Goal: Information Seeking & Learning: Learn about a topic

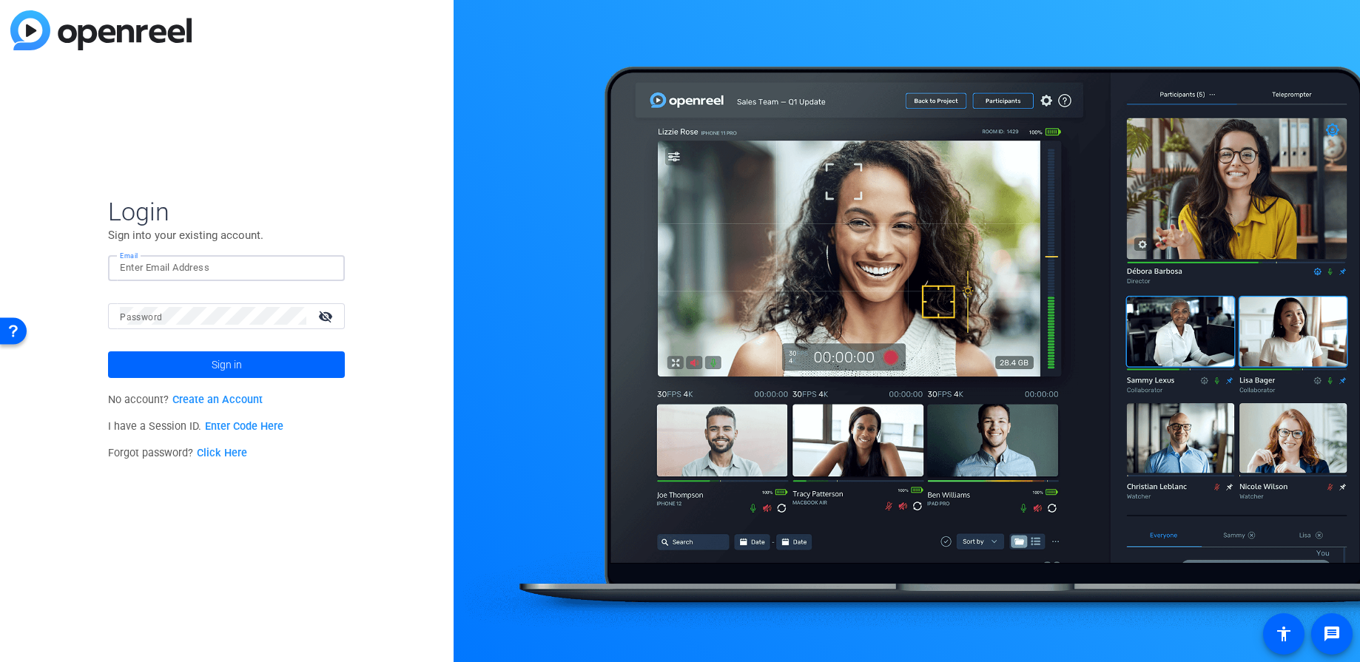
click at [195, 274] on input "Email" at bounding box center [226, 268] width 213 height 18
click at [201, 270] on input "Email" at bounding box center [226, 268] width 213 height 18
click at [210, 259] on input "Email" at bounding box center [226, 268] width 213 height 18
paste input "[PERSON_NAME][EMAIL_ADDRESS][DOMAIN_NAME]"
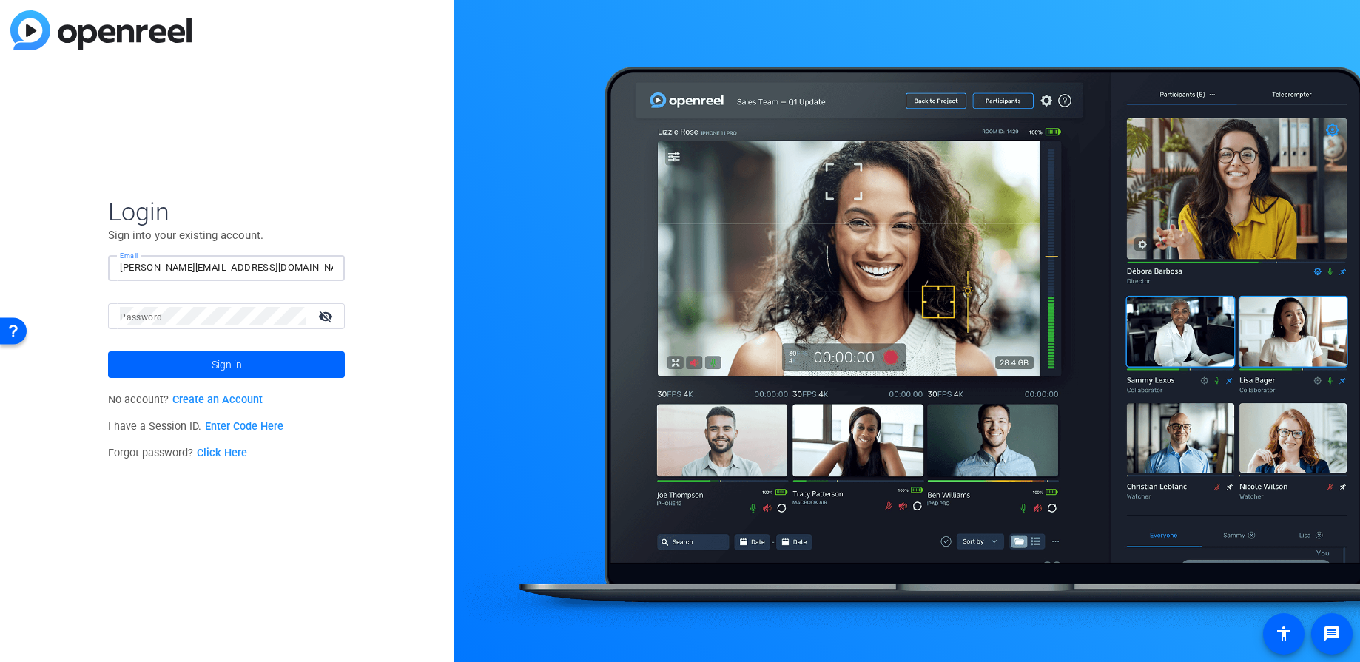
type input "[PERSON_NAME][EMAIL_ADDRESS][DOMAIN_NAME]"
drag, startPoint x: 420, startPoint y: 300, endPoint x: 397, endPoint y: 322, distance: 31.4
click at [420, 303] on div "Login Sign into your existing account. Email [PERSON_NAME][EMAIL_ADDRESS][DOMAI…" at bounding box center [227, 331] width 454 height 662
click at [327, 363] on span at bounding box center [226, 365] width 237 height 36
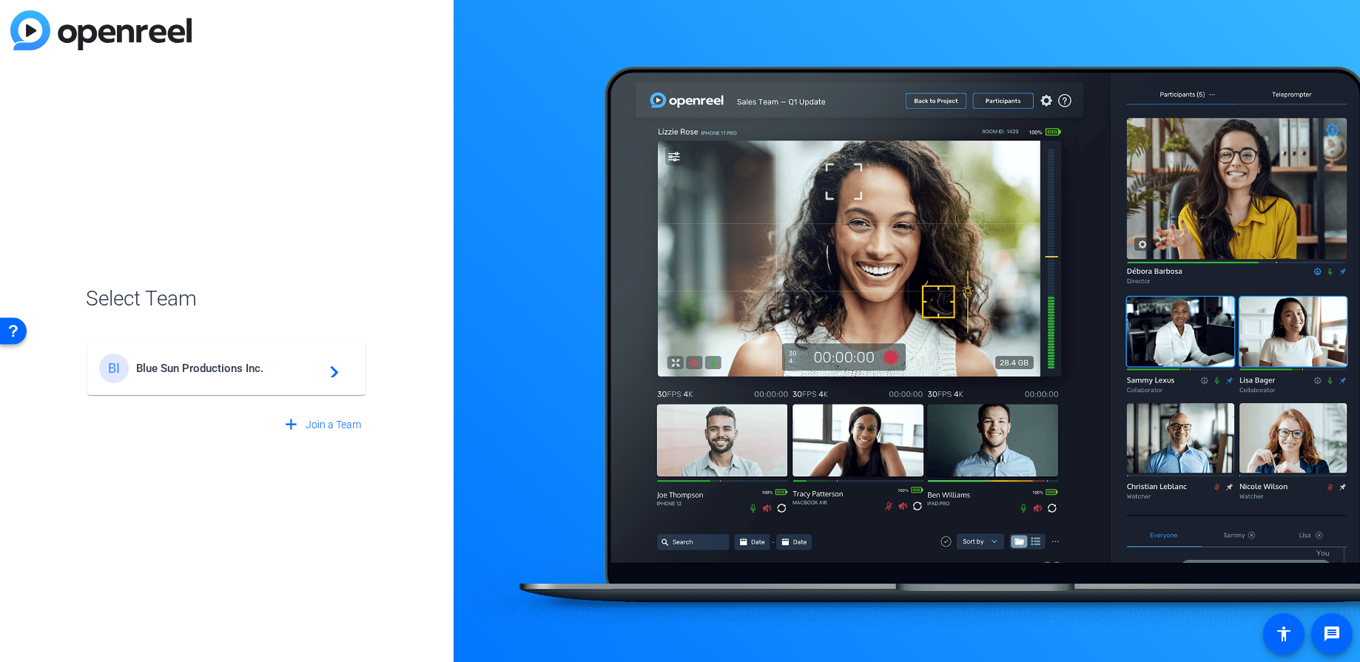
drag, startPoint x: 75, startPoint y: 515, endPoint x: 105, endPoint y: 469, distance: 55.0
click at [78, 513] on div "Select Team BI Blue Sun Productions Inc. navigate_next add Join a Team" at bounding box center [227, 331] width 454 height 662
click at [164, 368] on span "Blue Sun Productions Inc." at bounding box center [228, 368] width 185 height 13
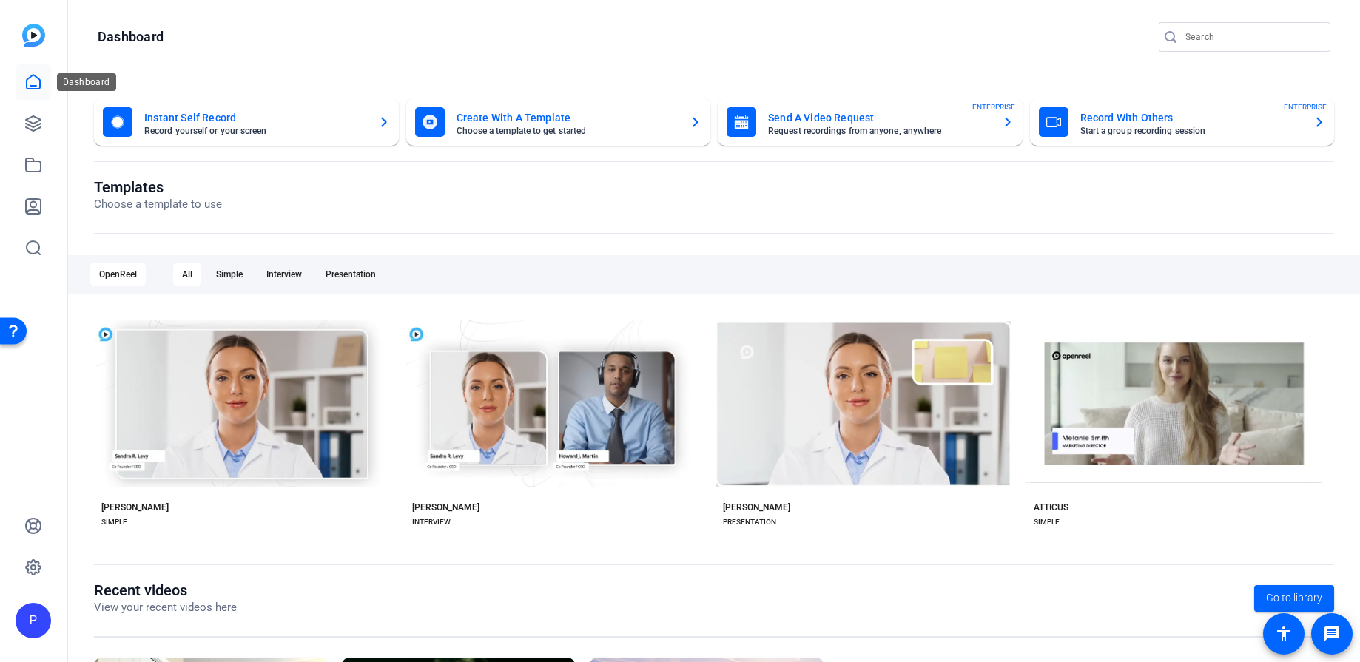
click at [27, 70] on link at bounding box center [34, 82] width 36 height 36
click at [24, 122] on link at bounding box center [34, 124] width 36 height 36
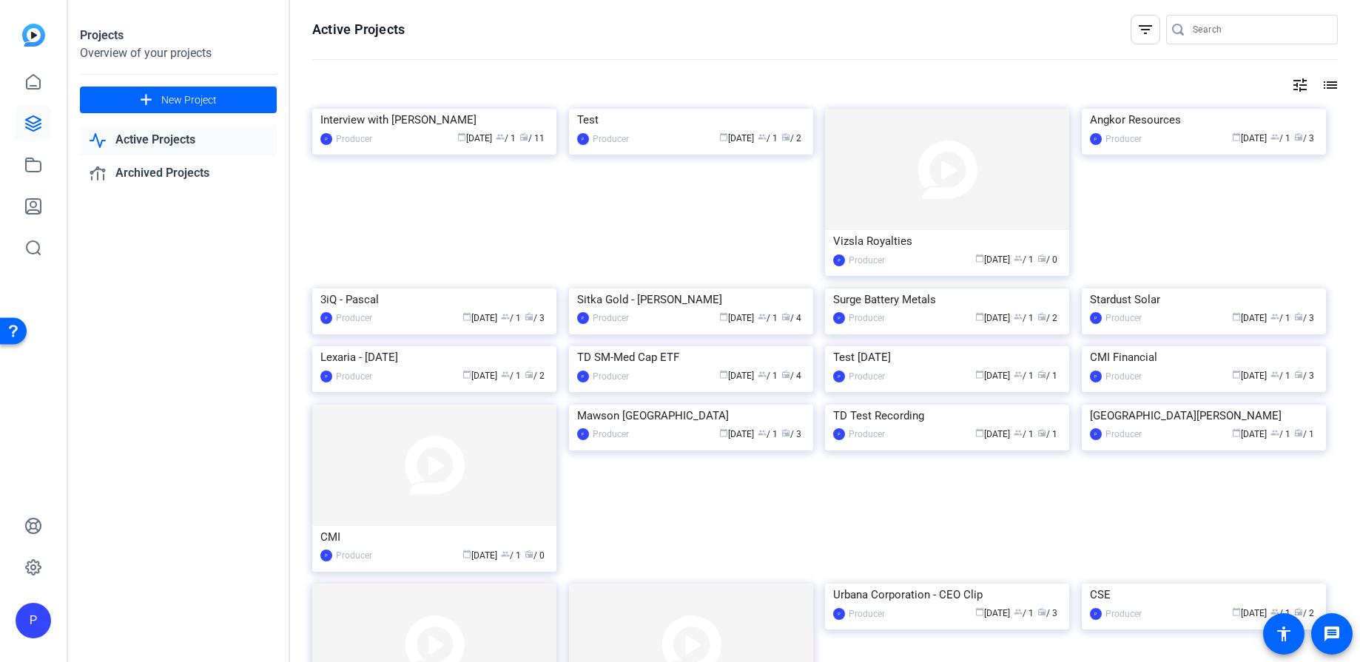
click at [95, 230] on div "Projects Overview of your projects add New Project Active Projects Archived Pro…" at bounding box center [179, 331] width 222 height 662
click at [39, 121] on icon at bounding box center [33, 123] width 15 height 15
click at [189, 408] on div "Projects Overview of your projects add New Project Active Projects Archived Pro…" at bounding box center [179, 331] width 222 height 662
click at [373, 131] on div "Interview with [PERSON_NAME]" at bounding box center [434, 120] width 228 height 22
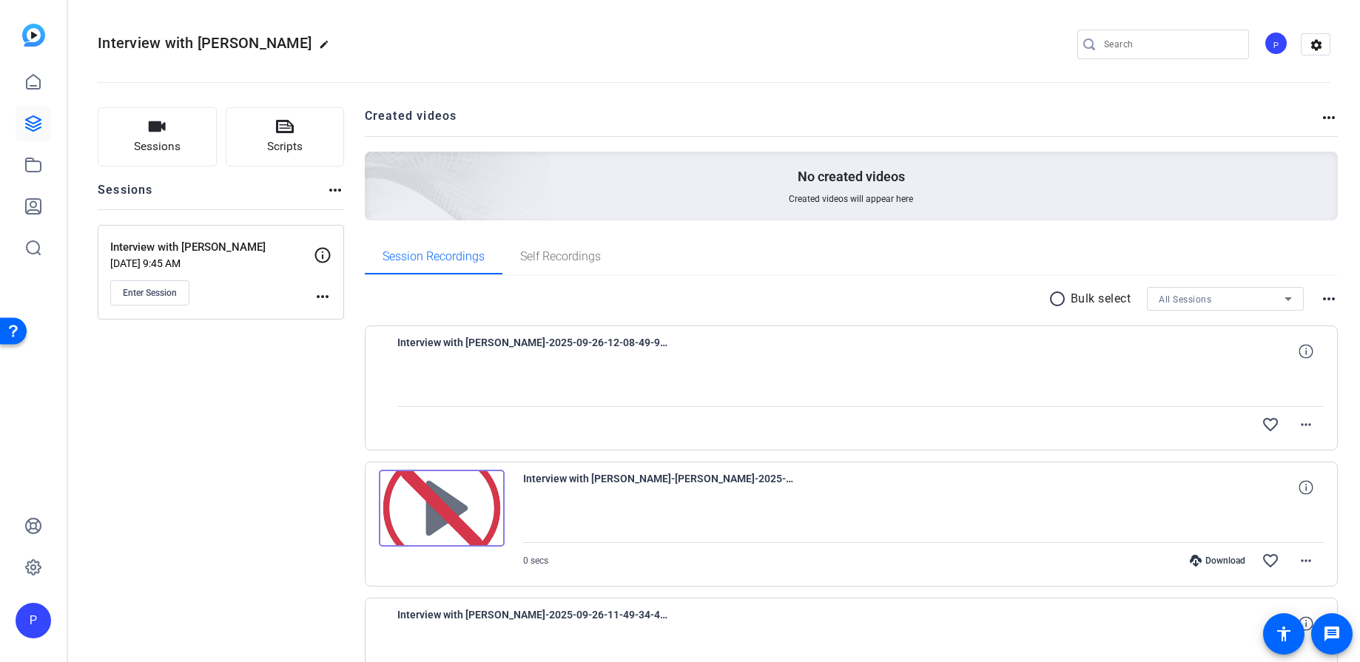
click at [33, 92] on link at bounding box center [34, 82] width 36 height 36
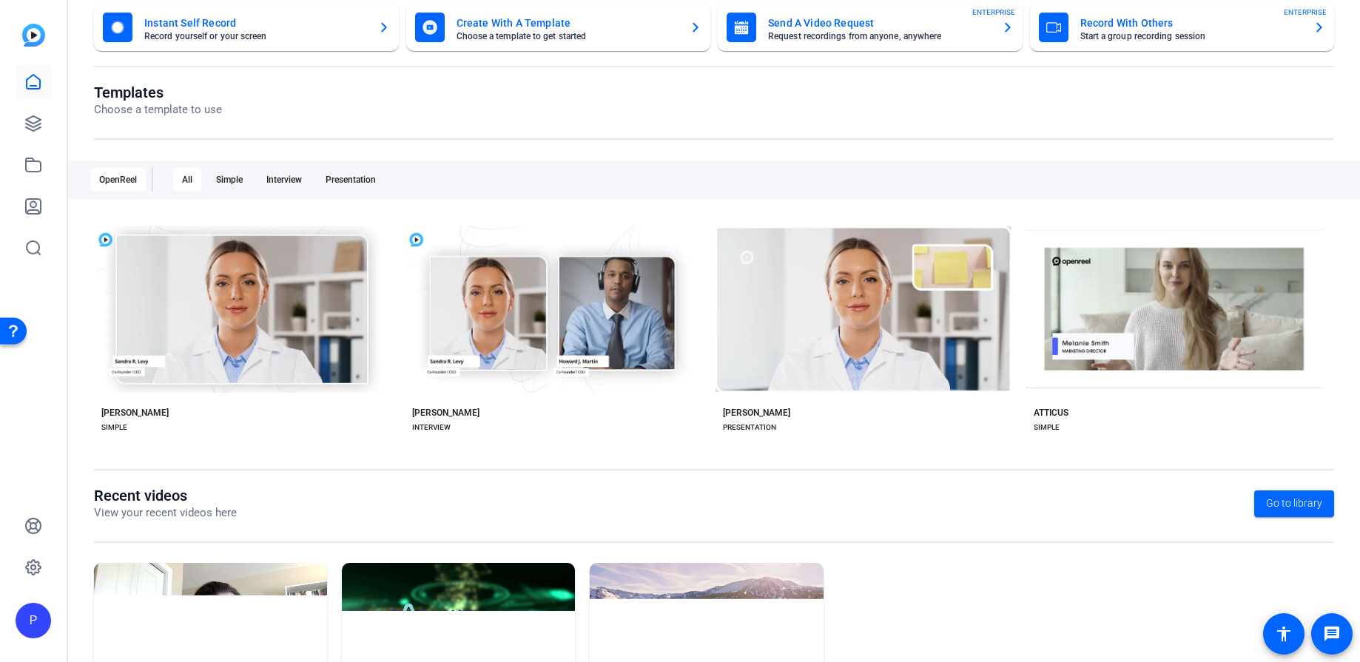
scroll to position [206, 0]
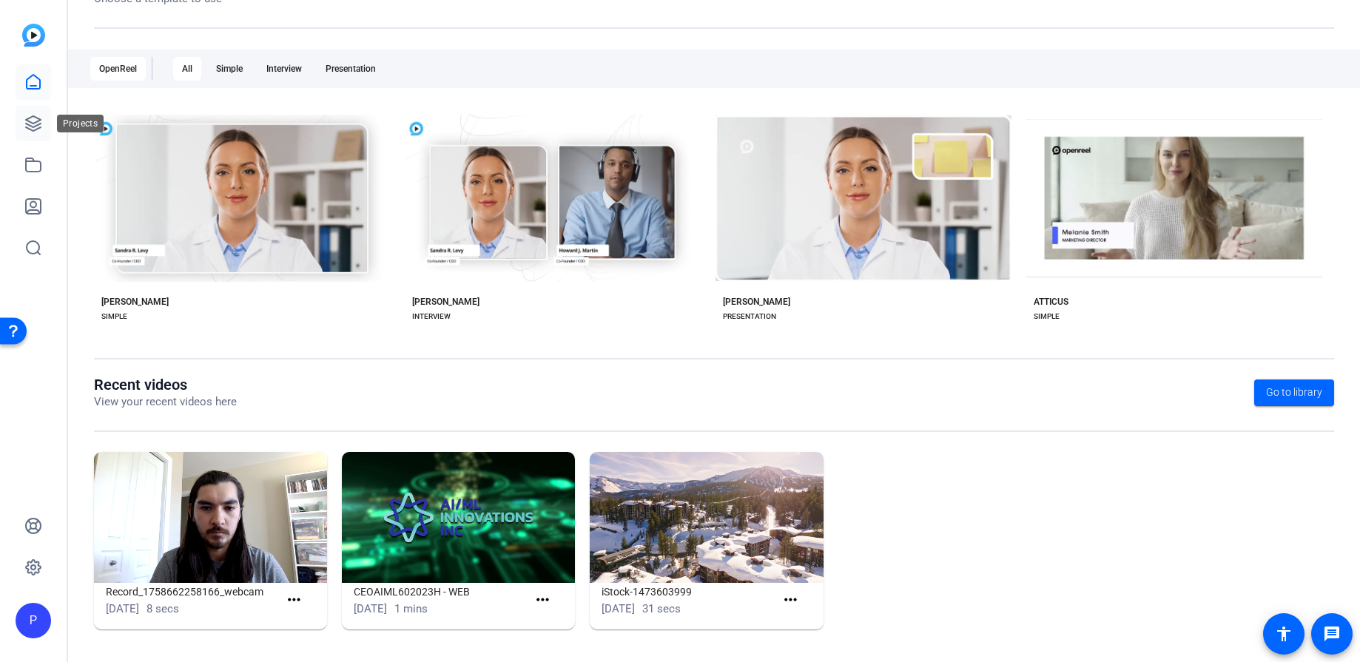
click at [43, 129] on link at bounding box center [34, 124] width 36 height 36
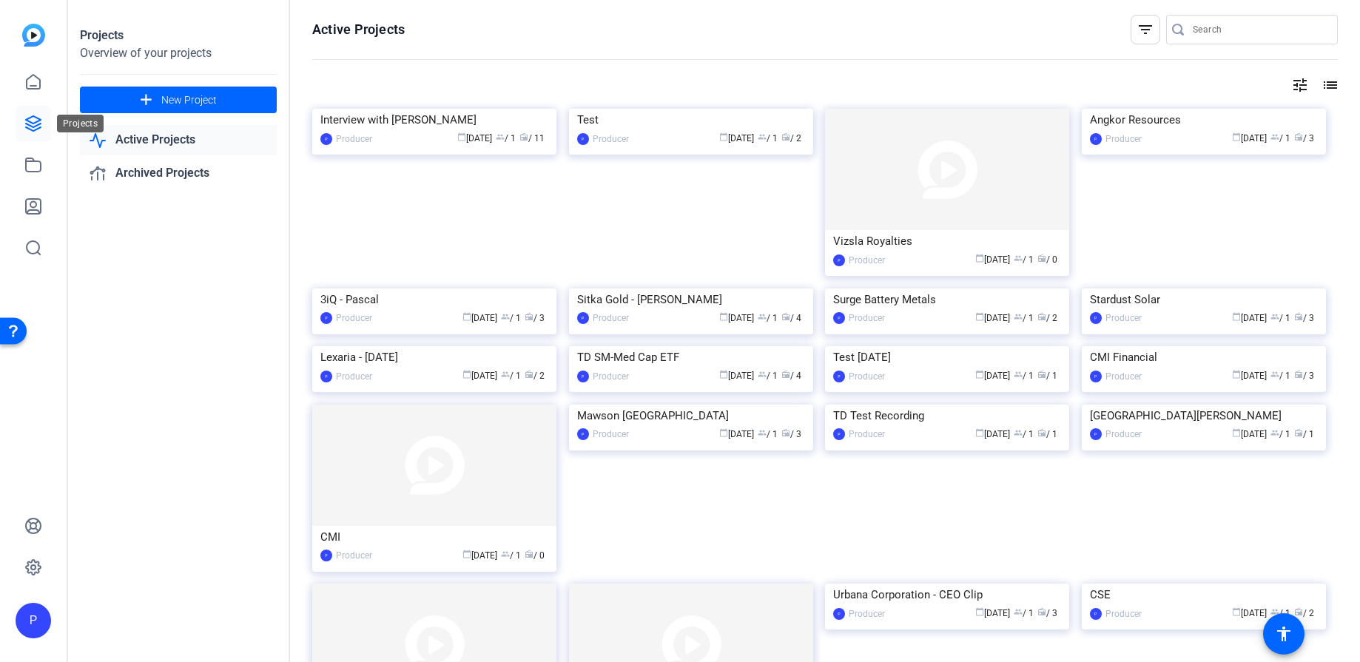
click at [22, 124] on link at bounding box center [34, 124] width 36 height 36
click at [431, 109] on img at bounding box center [434, 109] width 244 height 0
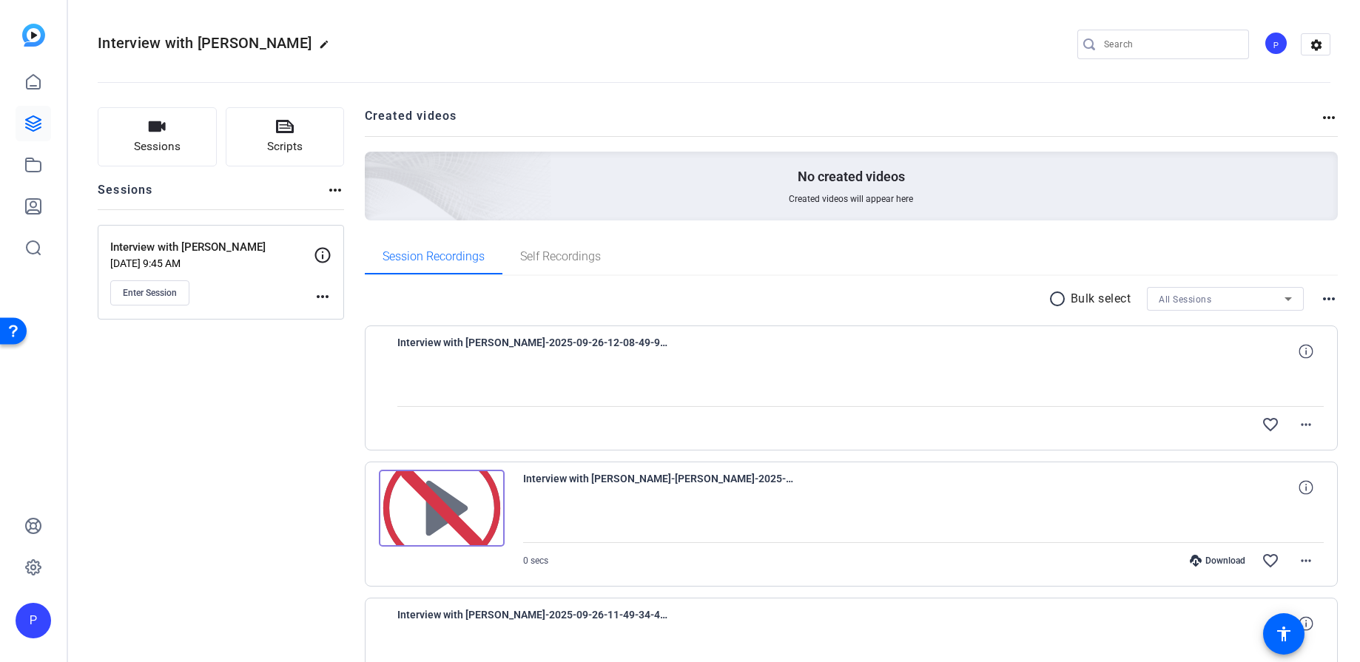
click at [438, 526] on img at bounding box center [442, 508] width 126 height 77
click at [582, 257] on span "Self Recordings" at bounding box center [560, 257] width 81 height 12
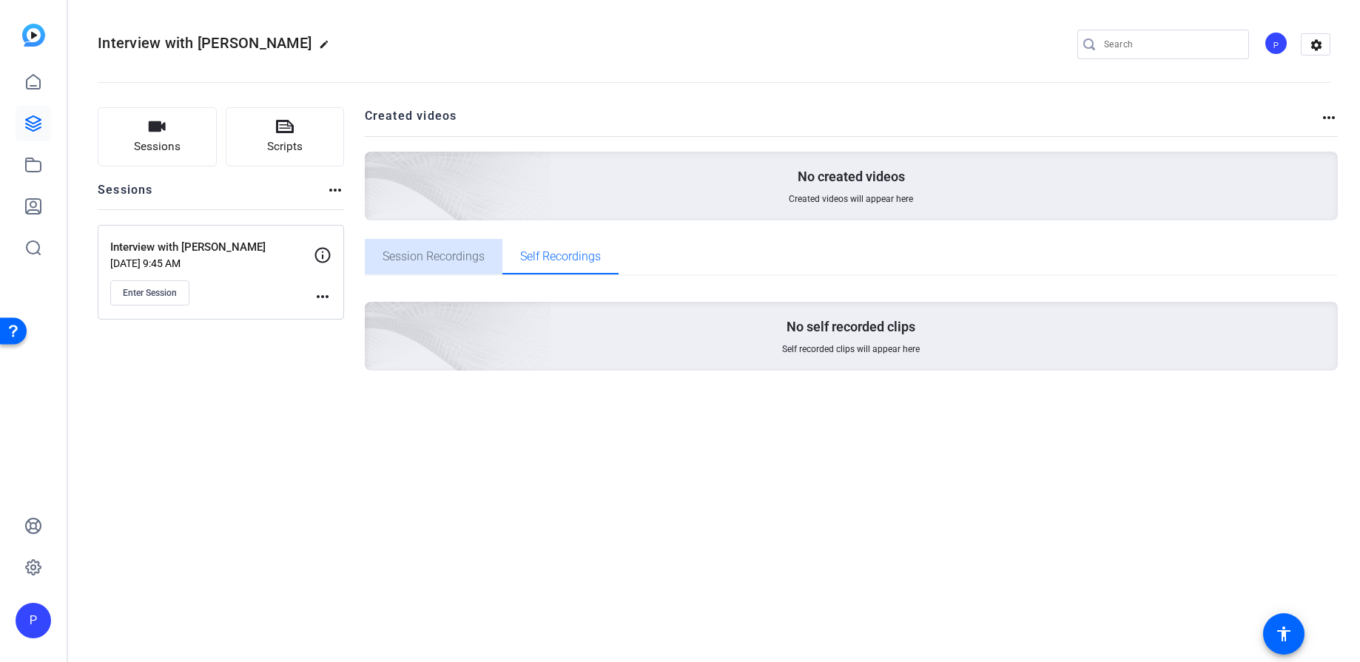
click at [427, 253] on span "Session Recordings" at bounding box center [434, 257] width 102 height 12
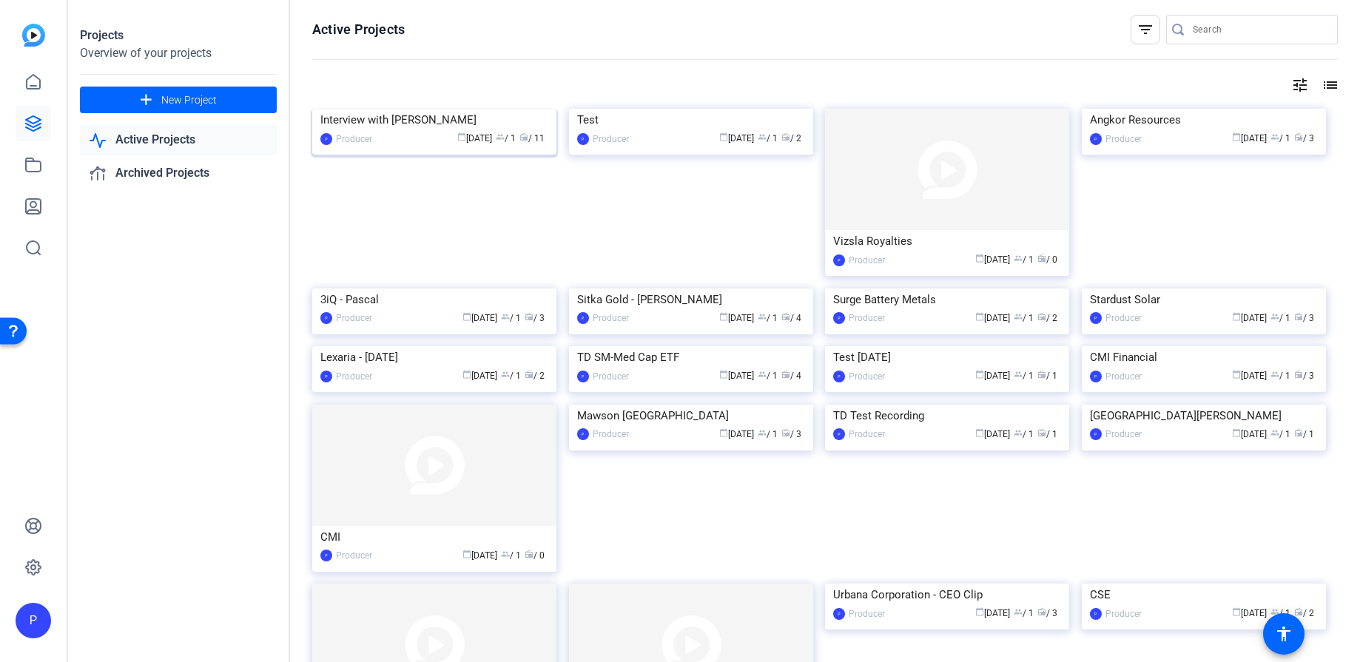
click at [406, 131] on div "Interview with [PERSON_NAME]" at bounding box center [434, 120] width 228 height 22
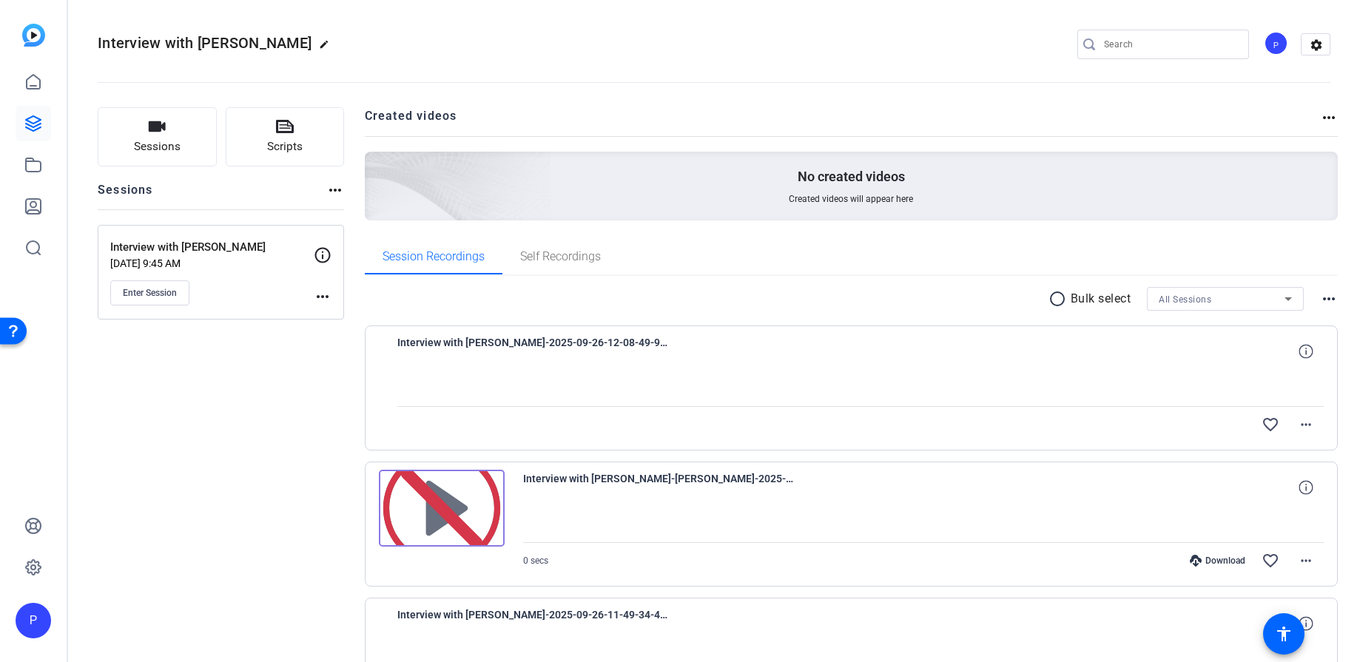
click at [459, 528] on img at bounding box center [442, 508] width 126 height 77
click at [568, 272] on span "Self Recordings" at bounding box center [560, 257] width 81 height 36
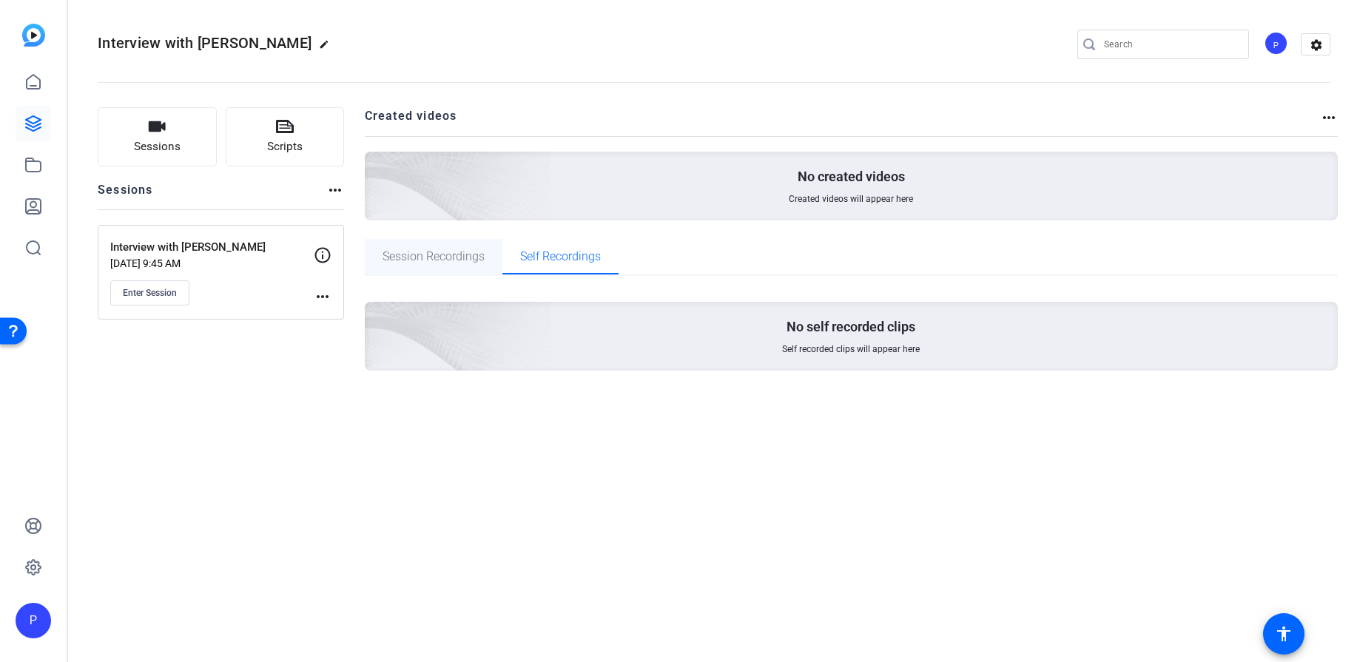
click at [468, 255] on span "Session Recordings" at bounding box center [434, 257] width 102 height 12
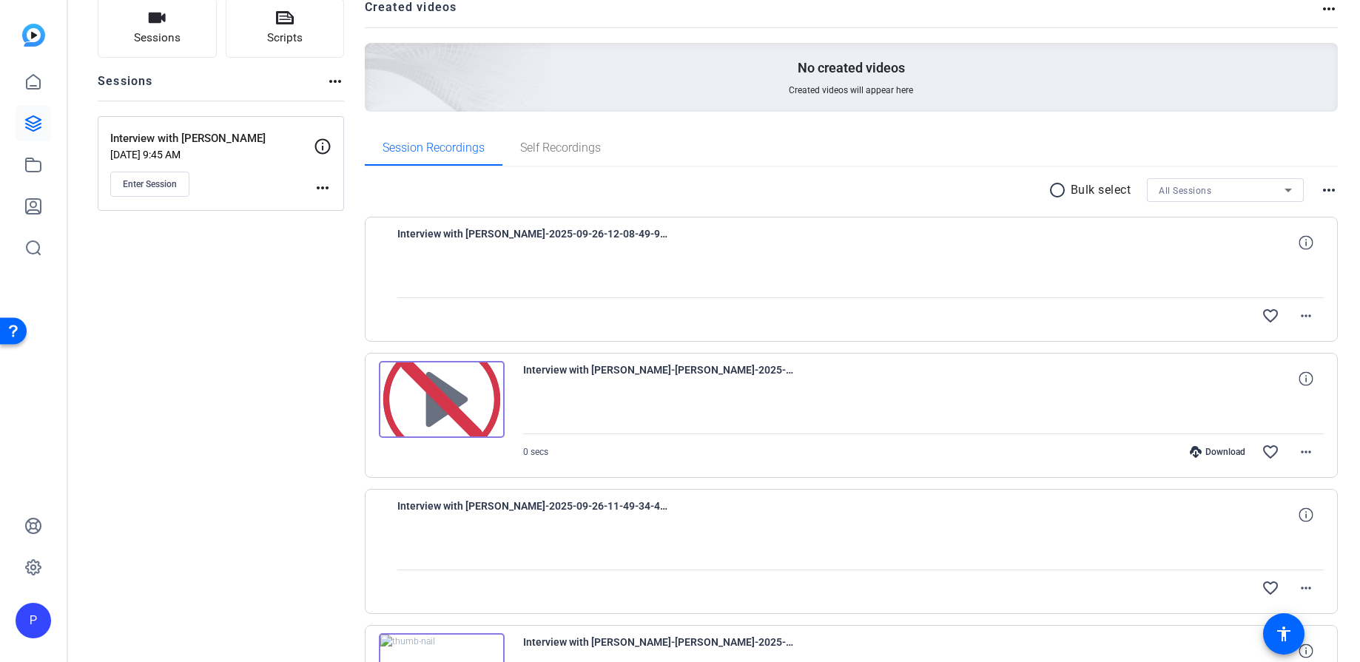
scroll to position [296, 0]
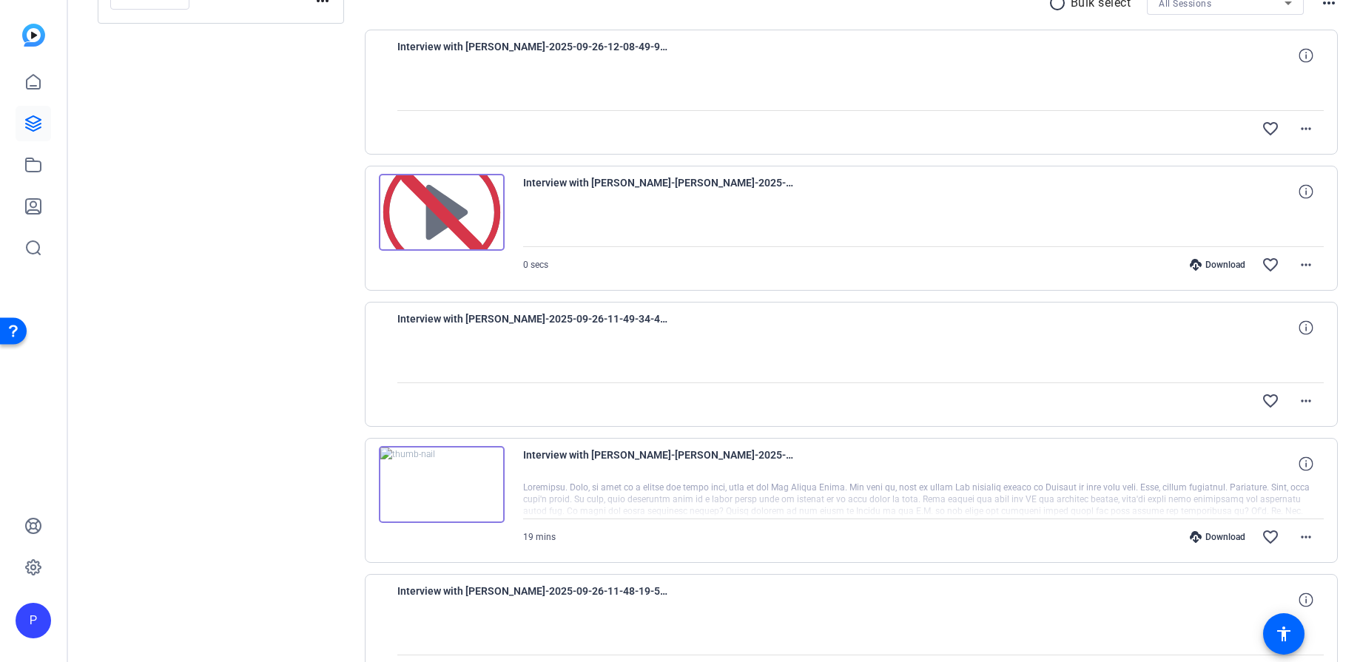
click at [448, 485] on img at bounding box center [442, 484] width 126 height 77
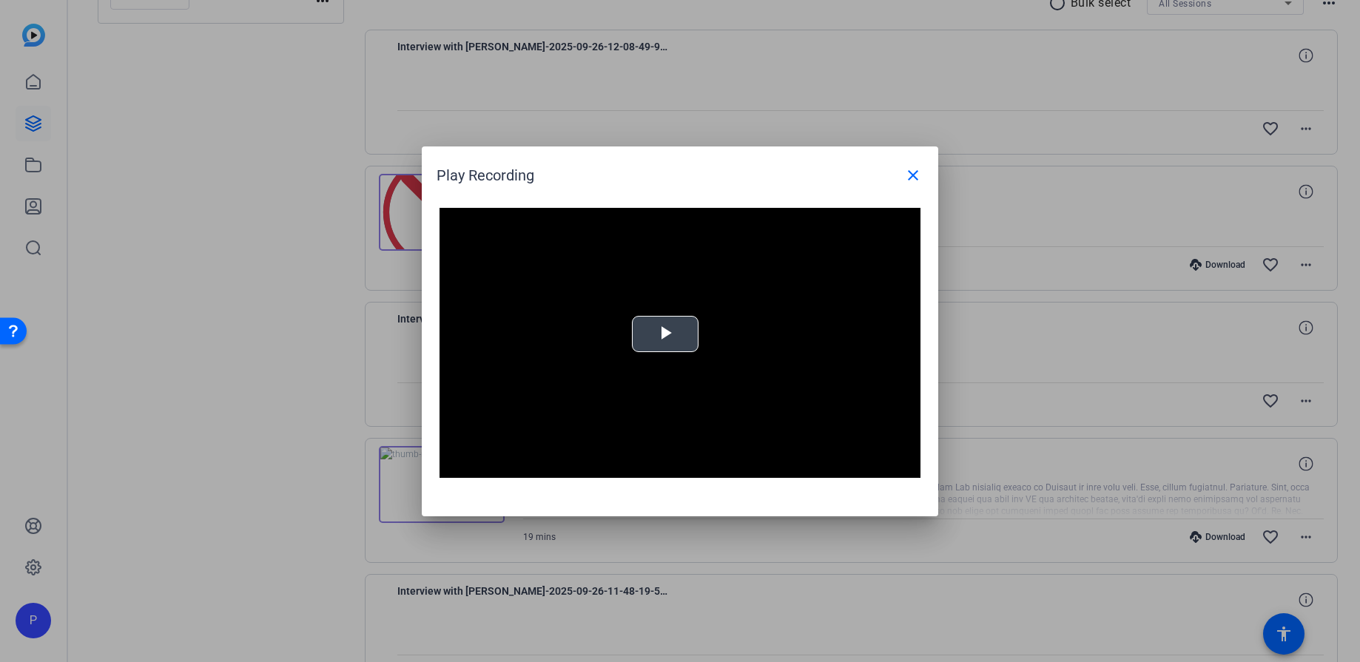
click at [665, 334] on span "Video Player" at bounding box center [665, 334] width 0 height 0
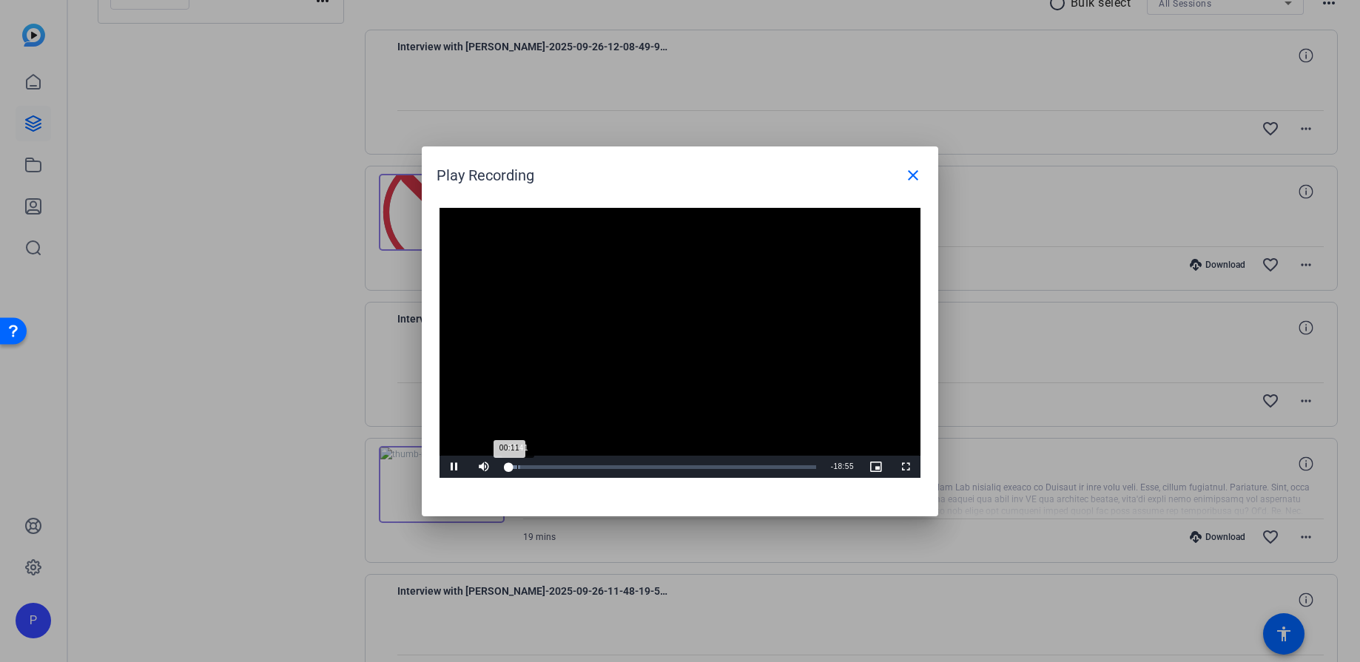
click at [517, 465] on div "00:41" at bounding box center [517, 467] width 1 height 4
click at [528, 465] on div "Progress Bar" at bounding box center [520, 467] width 29 height 4
click at [536, 465] on div "Loaded : 12.70% 01:49 01:23" at bounding box center [661, 467] width 310 height 4
click at [547, 468] on div "Loaded : 15.55% 02:27 01:55" at bounding box center [661, 467] width 310 height 4
click at [556, 468] on div "Loaded : 19.07% 03:00 02:31" at bounding box center [661, 467] width 310 height 4
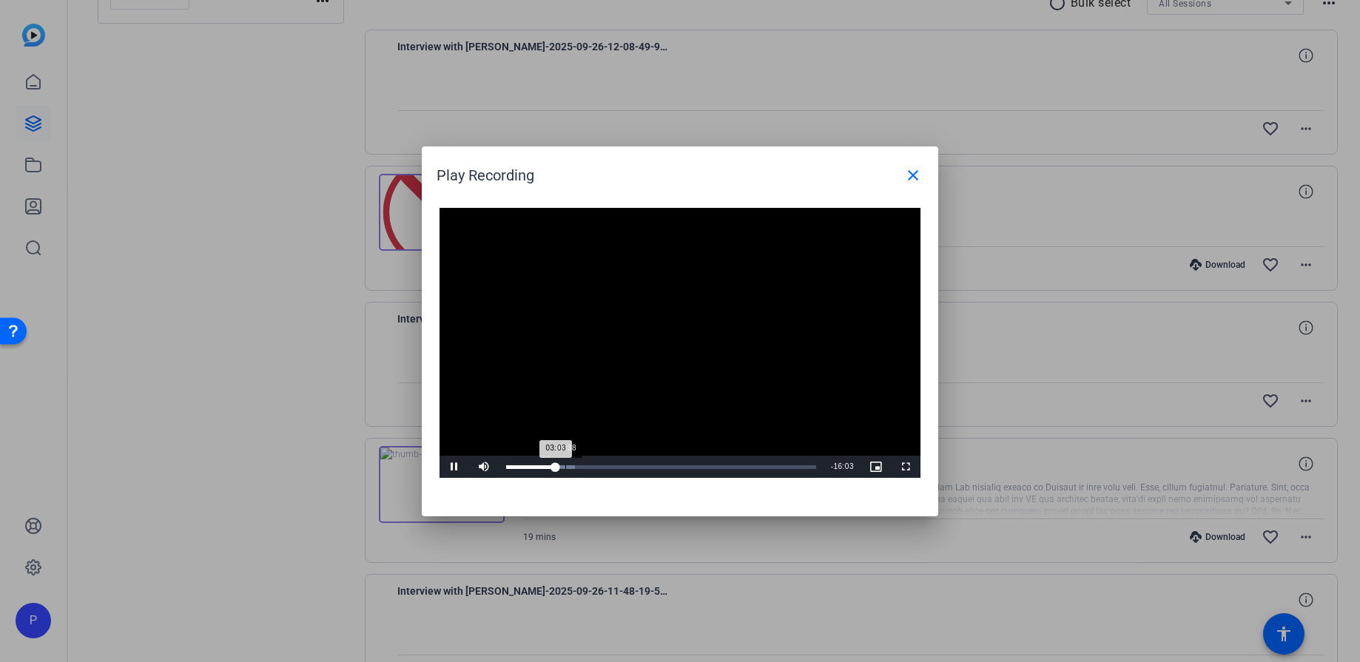
click at [569, 469] on div "Loaded : 22.17% 03:38 03:03" at bounding box center [661, 467] width 325 height 22
click at [905, 177] on mat-icon "close" at bounding box center [913, 175] width 18 height 18
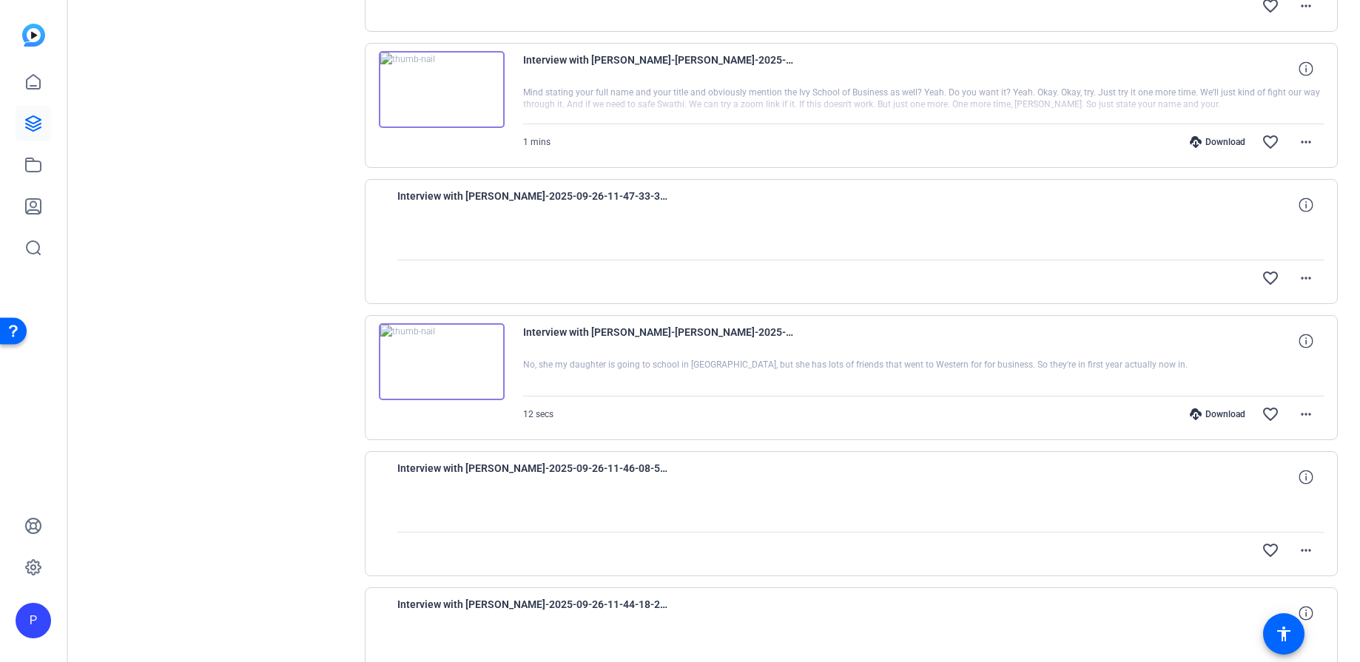
scroll to position [958, 0]
